Goal: Communication & Community: Ask a question

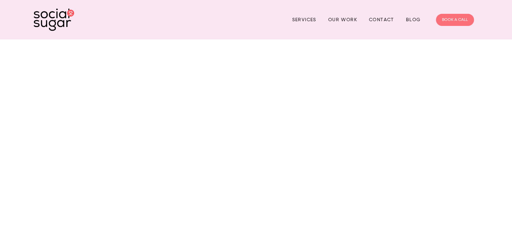
click at [447, 20] on link "BOOK A CALL" at bounding box center [455, 20] width 38 height 12
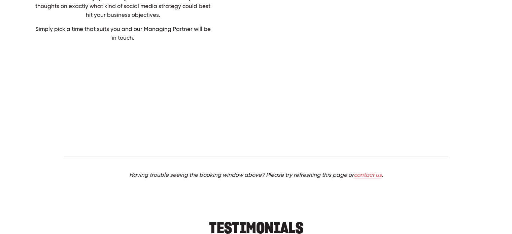
scroll to position [161, 0]
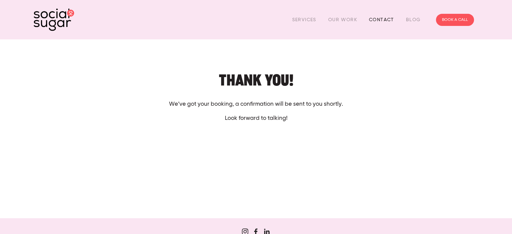
click at [381, 21] on link "Contact" at bounding box center [381, 19] width 25 height 10
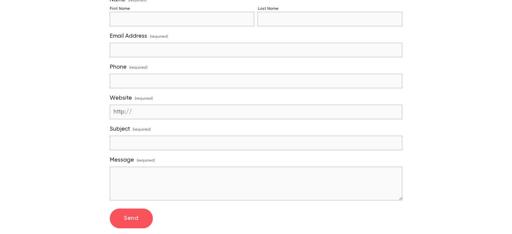
scroll to position [214, 0]
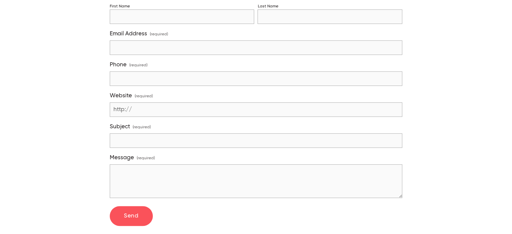
click at [145, 172] on textarea "Message (required)" at bounding box center [256, 181] width 292 height 34
paste textarea "My name is [PERSON_NAME], and I'm a Senior Digital Marketing Specialist at [PER…"
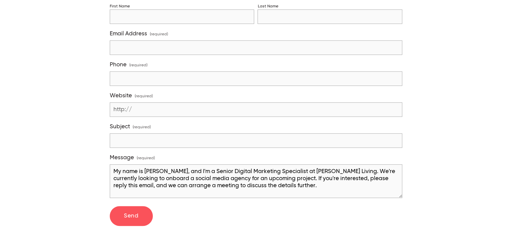
type textarea "My name is [PERSON_NAME], and I'm a Senior Digital Marketing Specialist at [PER…"
